Goal: Information Seeking & Learning: Learn about a topic

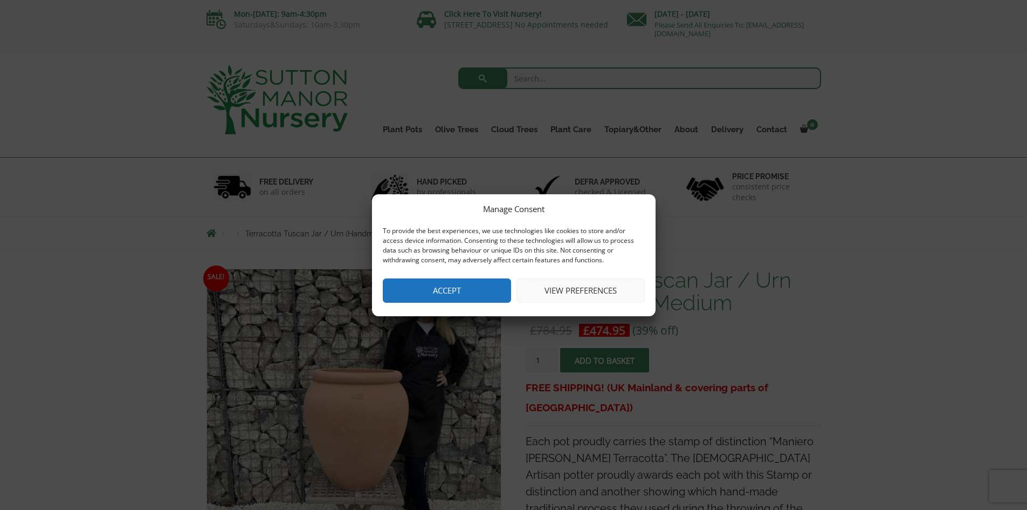
click at [466, 283] on button "Accept" at bounding box center [447, 290] width 128 height 24
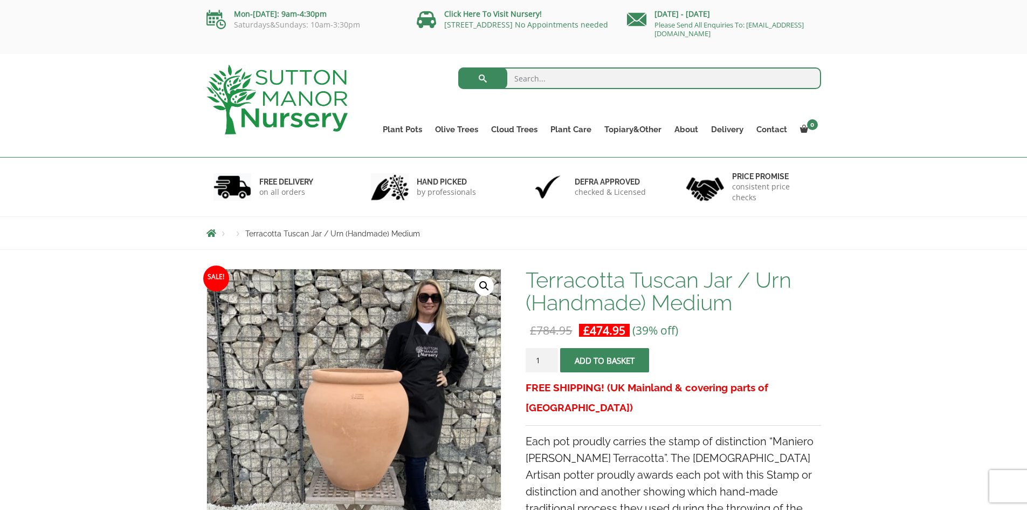
click at [548, 73] on input "search" at bounding box center [639, 78] width 363 height 22
click at [271, 234] on span "Terracotta Tuscan Jar / Urn (Handmade) Medium" at bounding box center [332, 233] width 175 height 9
click at [537, 69] on input "search" at bounding box center [639, 78] width 363 height 22
type input "TERRACOTTA"
click at [458, 67] on button "submit" at bounding box center [482, 78] width 49 height 22
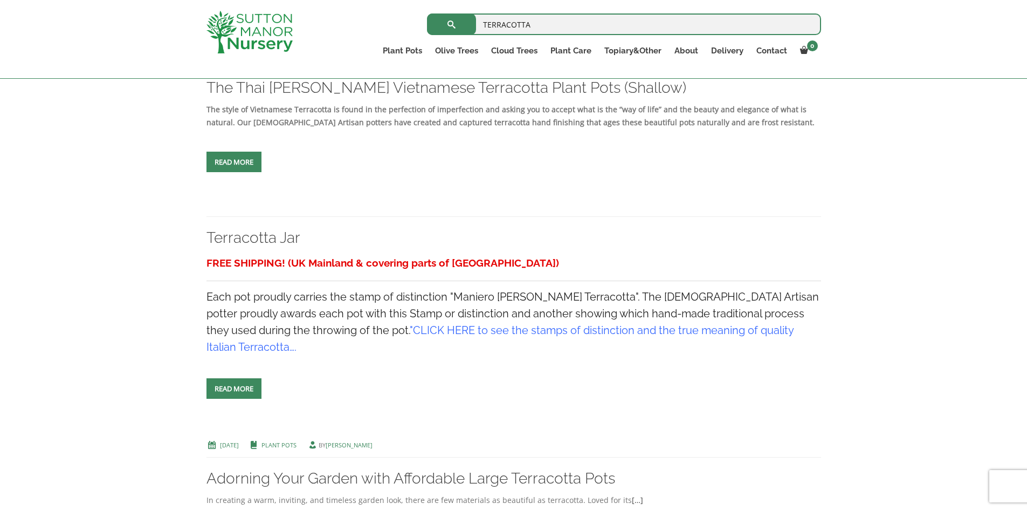
scroll to position [1618, 0]
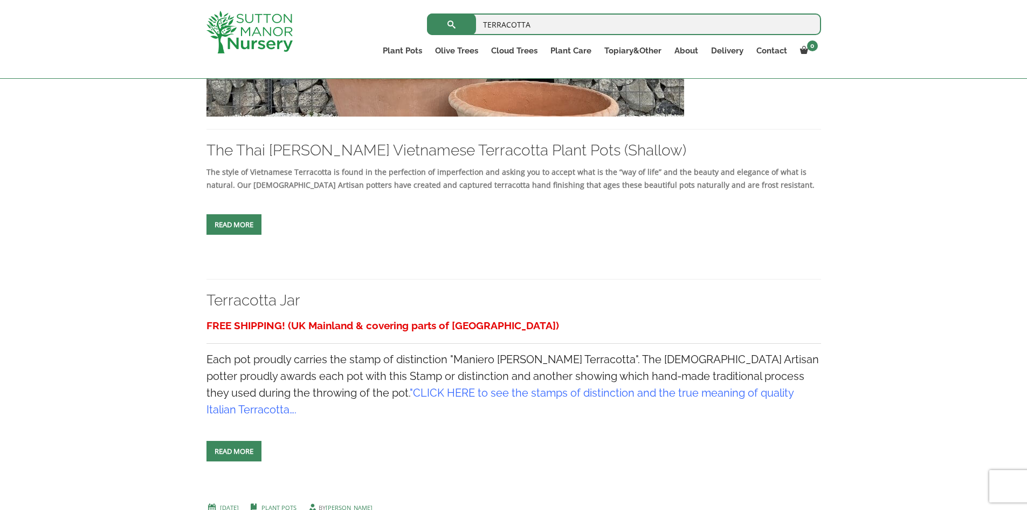
click at [234, 441] on link "Read more" at bounding box center [234, 451] width 55 height 20
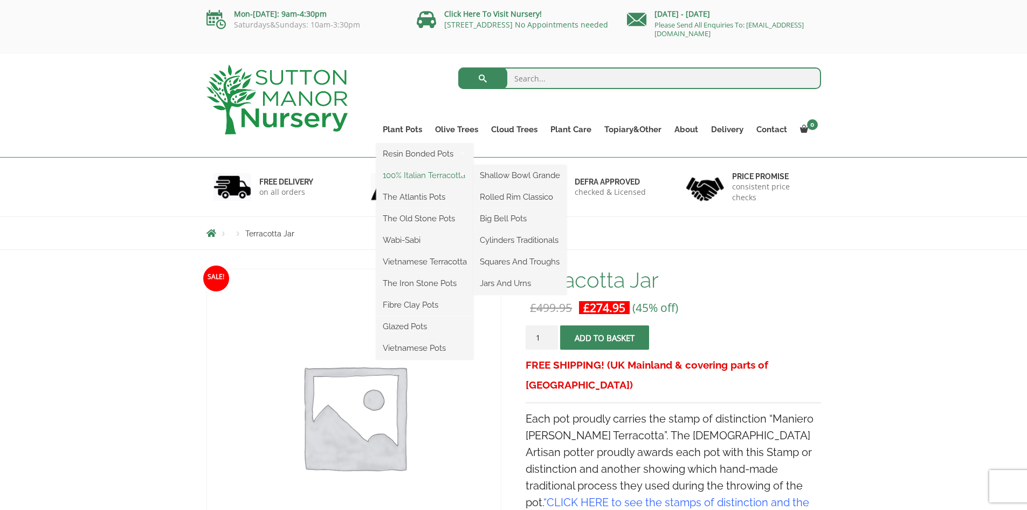
click at [413, 173] on link "100% Italian Terracotta" at bounding box center [424, 175] width 97 height 16
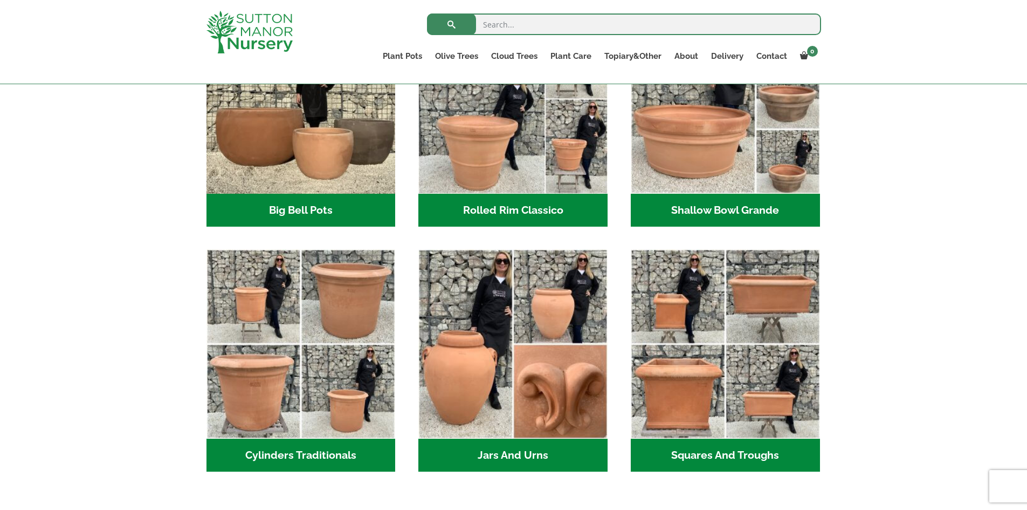
scroll to position [485, 0]
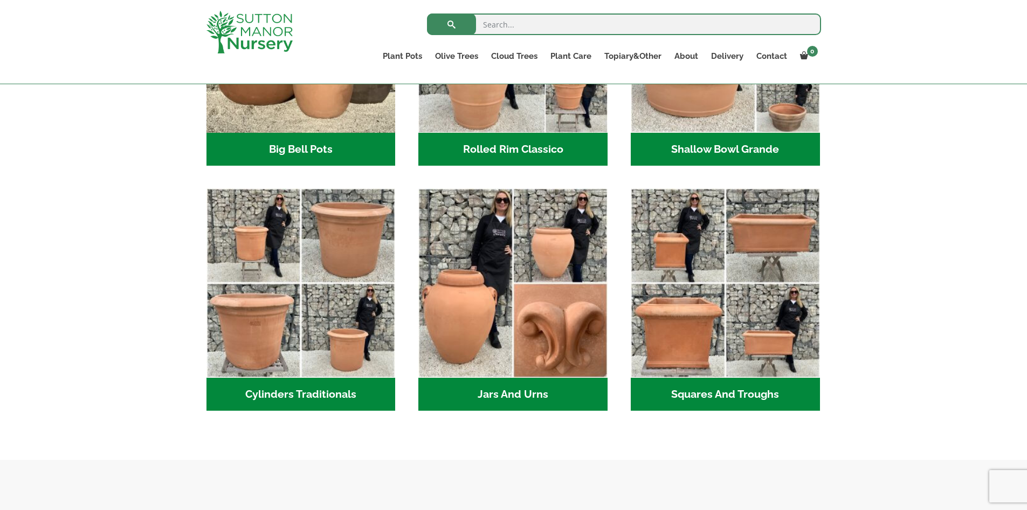
click at [530, 390] on h2 "Jars And Urns (3)" at bounding box center [513, 394] width 189 height 33
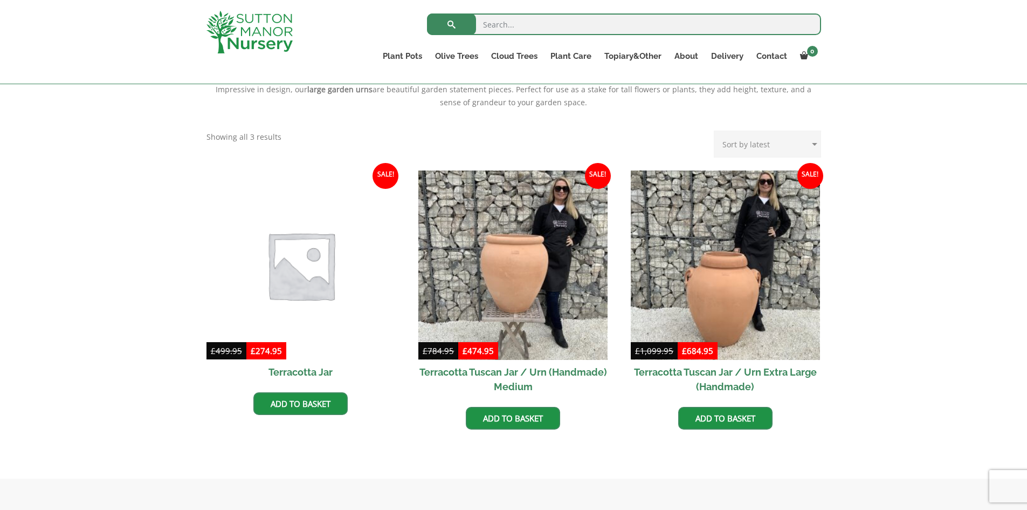
scroll to position [431, 0]
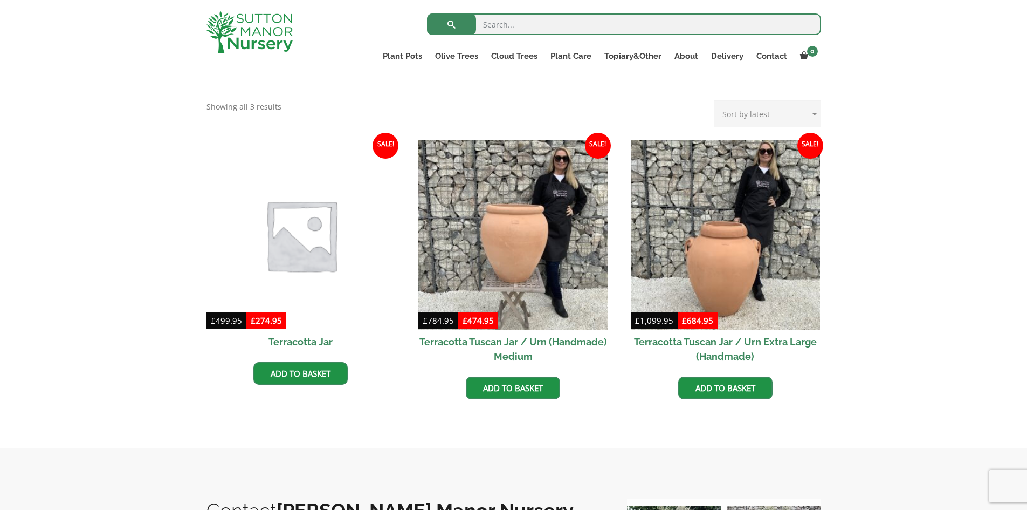
click at [334, 258] on img at bounding box center [301, 234] width 198 height 198
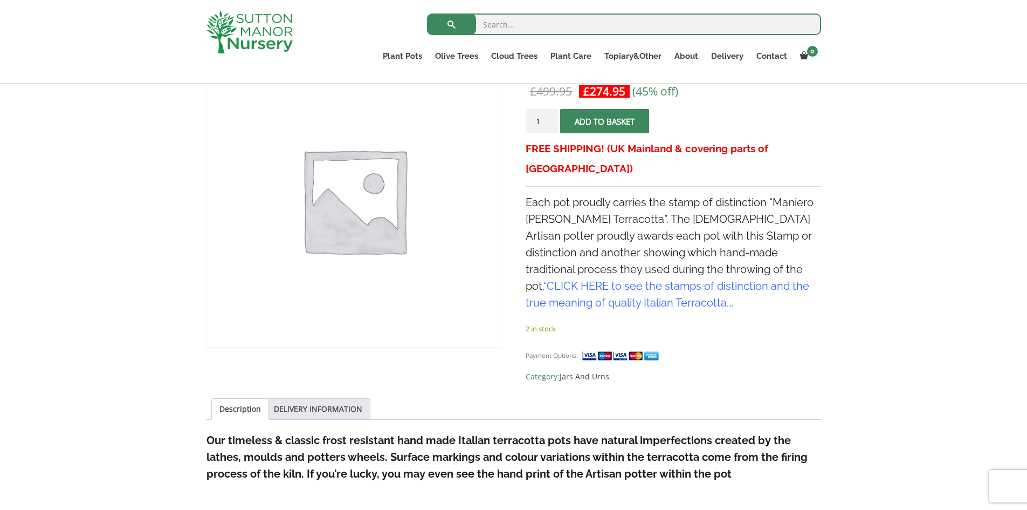
scroll to position [108, 0]
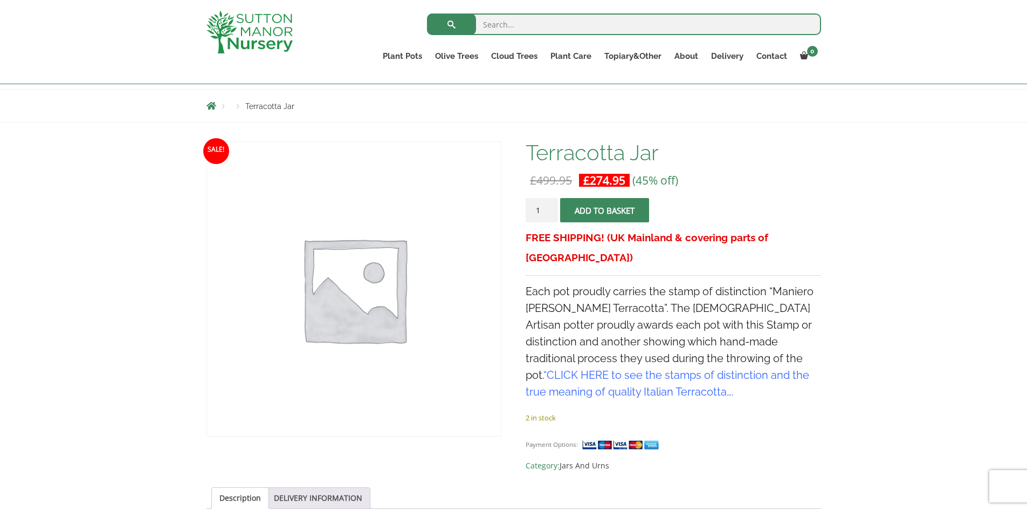
click at [757, 368] on link "CLICK HERE to see the stamps of distinction and the true meaning of quality Ita…" at bounding box center [668, 383] width 284 height 30
